Goal: Book appointment/travel/reservation

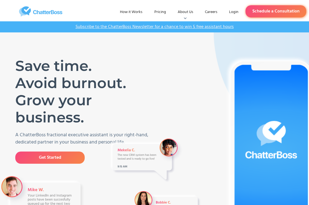
click at [260, 10] on link "Schedule a Consultation" at bounding box center [275, 11] width 61 height 12
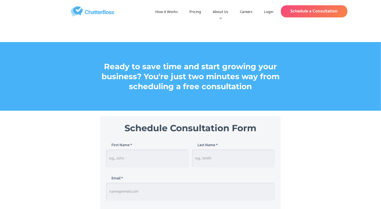
scroll to position [38, 0]
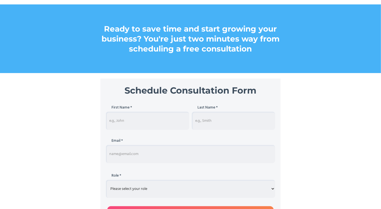
click at [140, 121] on input "Schedule Consultation" at bounding box center [147, 121] width 83 height 18
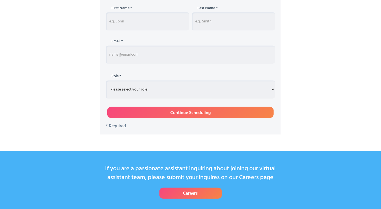
scroll to position [91, 0]
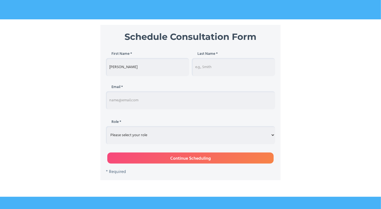
type input "[PERSON_NAME]"
type input "Grams"
type input "[PERSON_NAME][EMAIL_ADDRESS][DOMAIN_NAME]"
click at [141, 132] on select "Please select your role Entrepreneur Executive Assistant Other" at bounding box center [190, 135] width 169 height 18
select select "Executive"
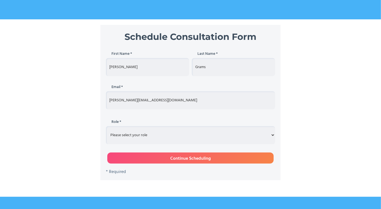
click at [106, 126] on select "Please select your role Entrepreneur Executive Assistant Other" at bounding box center [190, 135] width 169 height 18
click at [188, 159] on input "Continue Scheduling" at bounding box center [190, 158] width 166 height 11
type input "Please wait..."
type input "[PERSON_NAME]"
type input "Grams"
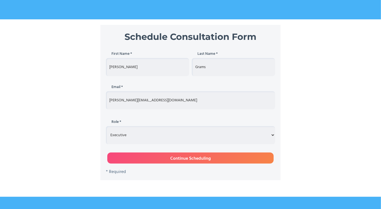
type input "[PERSON_NAME][EMAIL_ADDRESS][DOMAIN_NAME]"
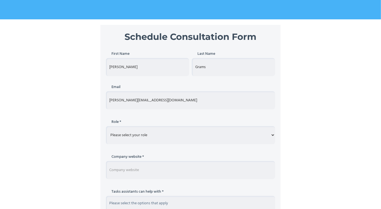
scroll to position [139, 0]
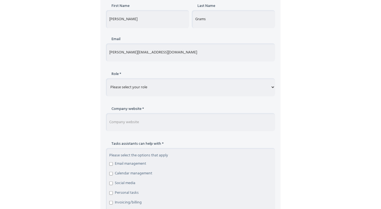
click at [199, 95] on select "Please select your role Entrepreneur Executive Assistant Other" at bounding box center [190, 87] width 169 height 18
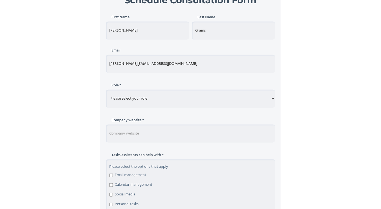
scroll to position [128, 0]
click at [138, 91] on select "Please select your role Entrepreneur Executive Assistant Other" at bounding box center [190, 99] width 169 height 18
select select "Another option"
click at [106, 90] on select "Please select your role Entrepreneur Executive Assistant Other" at bounding box center [190, 99] width 169 height 18
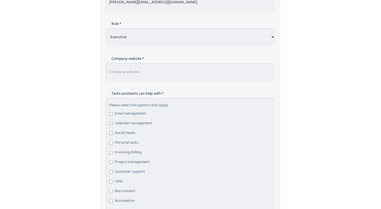
click at [177, 71] on input "Schedule Consultation Form" at bounding box center [190, 72] width 169 height 18
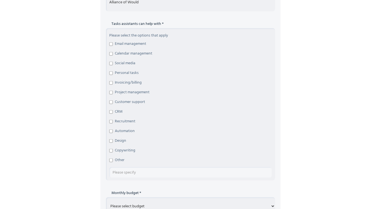
scroll to position [259, 0]
type input "Alliance of Would"
click at [110, 45] on input "Email management" at bounding box center [111, 45] width 4 height 4
checkbox input "true"
click at [110, 53] on input "Calendar management" at bounding box center [111, 55] width 4 height 4
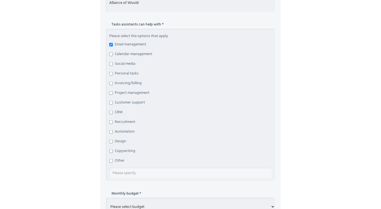
checkbox input "true"
click at [112, 75] on input "Personal tasks" at bounding box center [111, 74] width 4 height 4
checkbox input "true"
click at [111, 94] on input "Project management" at bounding box center [111, 93] width 4 height 4
checkbox input "true"
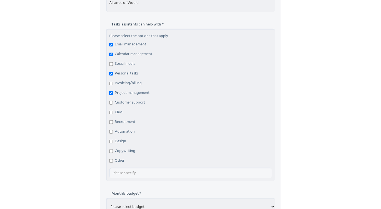
click at [110, 121] on input "Recruitment" at bounding box center [111, 123] width 4 height 4
checkbox input "true"
click at [111, 131] on input "Automation" at bounding box center [111, 132] width 4 height 4
checkbox input "true"
click at [113, 161] on label "Other" at bounding box center [190, 161] width 162 height 6
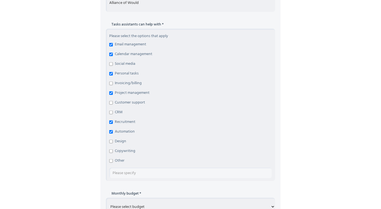
click at [113, 161] on input "Other" at bounding box center [111, 161] width 4 height 4
checkbox input "true"
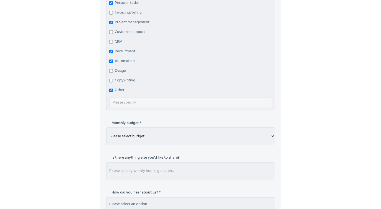
click at [149, 141] on select "Please select budget Under $700 $700 - $1500 $1500 - $3000 $3000+" at bounding box center [190, 137] width 169 height 18
click at [106, 128] on select "Please select budget Under $700 $700 - $1500 $1500 - $3000 $3000+" at bounding box center [190, 137] width 169 height 18
click at [153, 183] on div "Email [PERSON_NAME][EMAIL_ADDRESS][DOMAIN_NAME] Role * Please select your role …" at bounding box center [190, 84] width 169 height 480
click at [133, 138] on select "Please select budget Under $700 $700 - $1500 $1500 - $3000 $3000+" at bounding box center [190, 137] width 169 height 18
select select "$3000+"
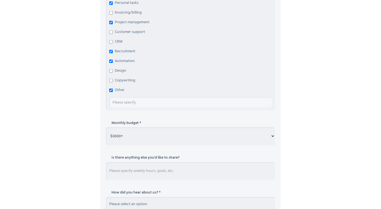
click at [106, 128] on select "Please select budget Under $700 $700 - $1500 $1500 - $3000 $3000+" at bounding box center [190, 137] width 169 height 18
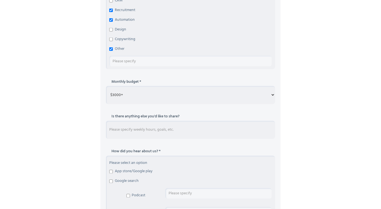
scroll to position [423, 0]
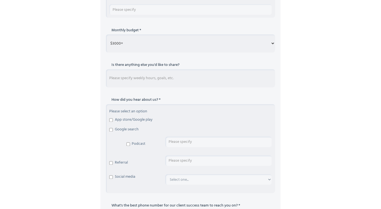
click at [131, 79] on input "Schedule Consultation Form" at bounding box center [190, 79] width 169 height 18
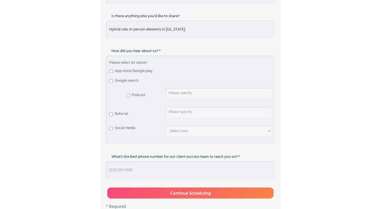
scroll to position [471, 0]
type input "Hybrid role, in-person elements in [US_STATE]."
click at [138, 170] on input "Schedule Consultation Form" at bounding box center [190, 171] width 169 height 18
type input "9499225661"
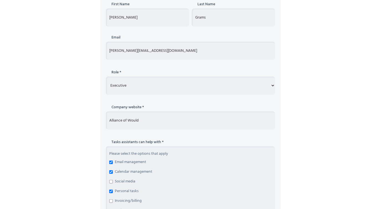
scroll to position [140, 0]
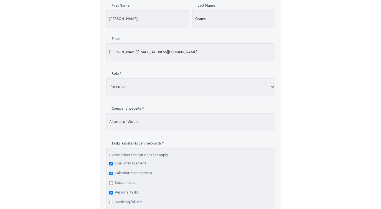
click at [171, 122] on input "Alliance of Would" at bounding box center [190, 122] width 169 height 18
type input "A"
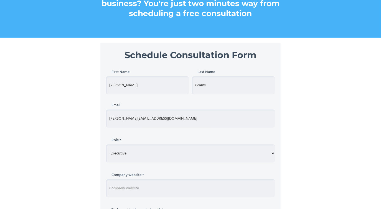
scroll to position [101, 0]
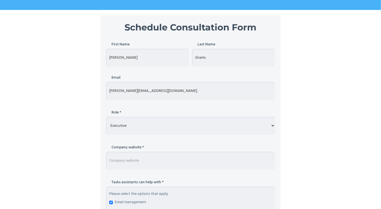
paste input "[URL][DOMAIN_NAME]"
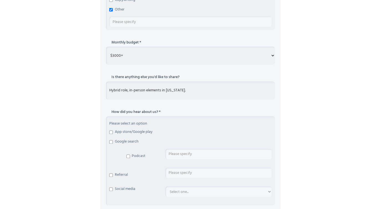
scroll to position [477, 0]
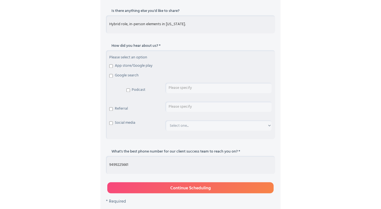
type input "[URL][DOMAIN_NAME]"
click at [157, 189] on input "Continue Scheduling" at bounding box center [190, 187] width 166 height 11
type input "Please wait..."
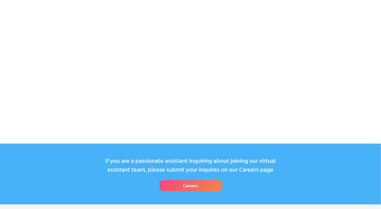
scroll to position [214, 0]
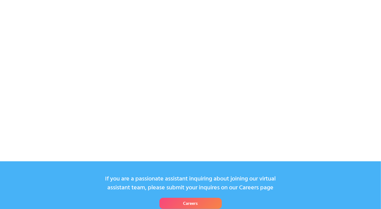
click at [308, 138] on div "Book your time slot next" at bounding box center [190, 30] width 381 height 230
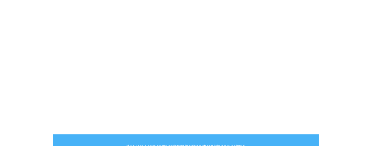
scroll to position [186, 0]
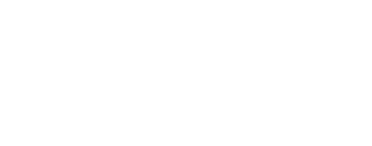
click at [54, 67] on div "Book your time slot next" at bounding box center [186, 40] width 372 height 230
click at [31, 70] on div "Book your time slot next" at bounding box center [186, 40] width 372 height 230
click at [29, 34] on div "Book your time slot next" at bounding box center [186, 40] width 372 height 230
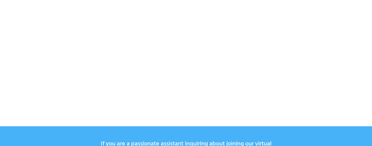
scroll to position [2, 0]
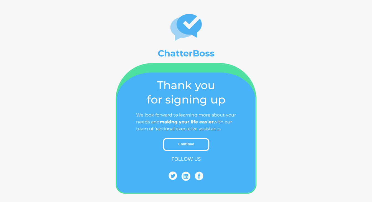
click at [21, 9] on div "ChatterBoss" at bounding box center [186, 33] width 372 height 52
click at [190, 144] on link "Continue" at bounding box center [186, 144] width 47 height 13
